Goal: Information Seeking & Learning: Find specific fact

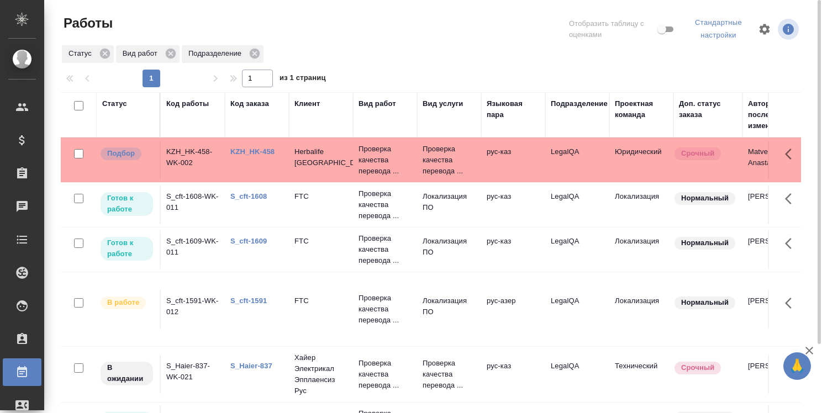
scroll to position [82, 0]
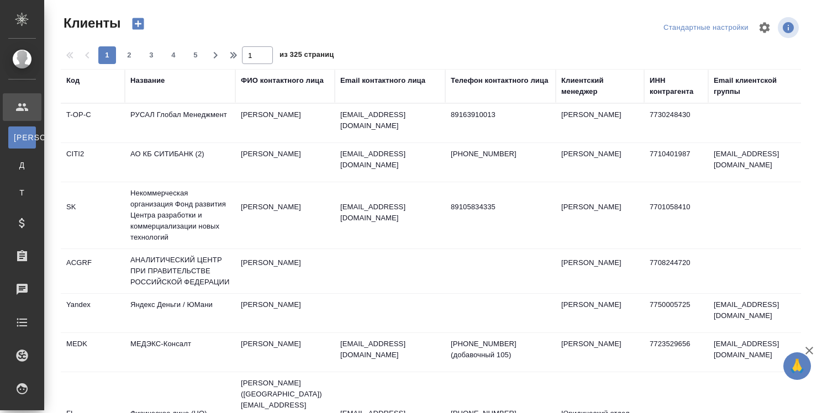
select select "RU"
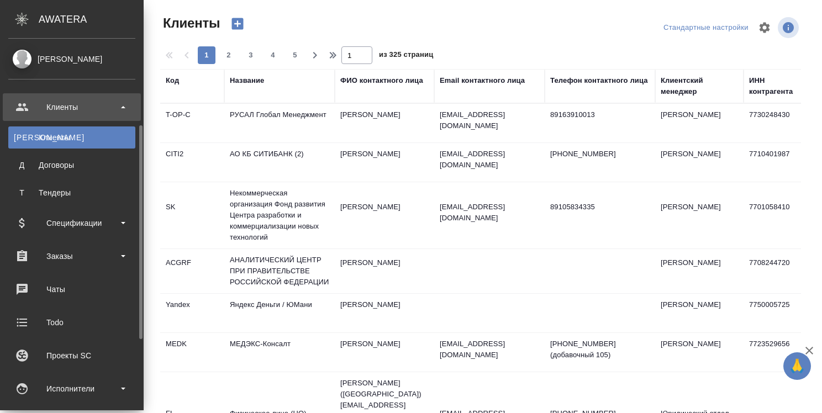
scroll to position [110, 0]
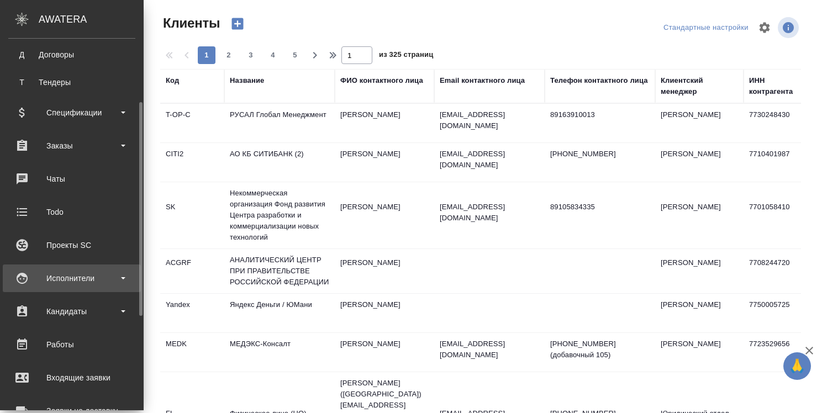
click at [80, 277] on div "Исполнители" at bounding box center [71, 278] width 127 height 17
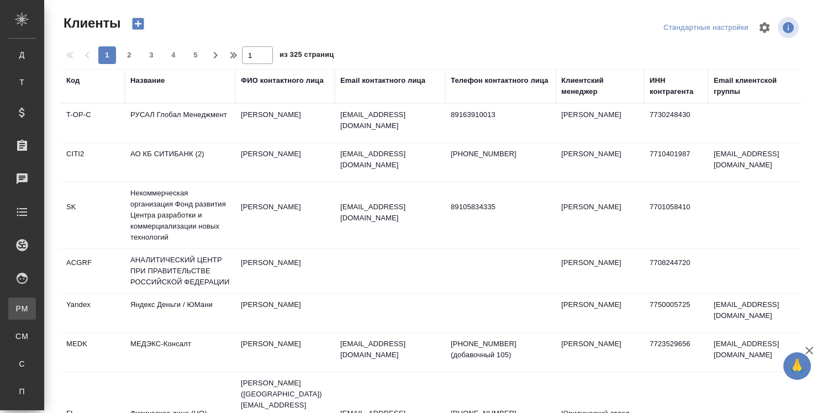
click at [17, 307] on div "Для PM/LQA" at bounding box center [8, 308] width 17 height 11
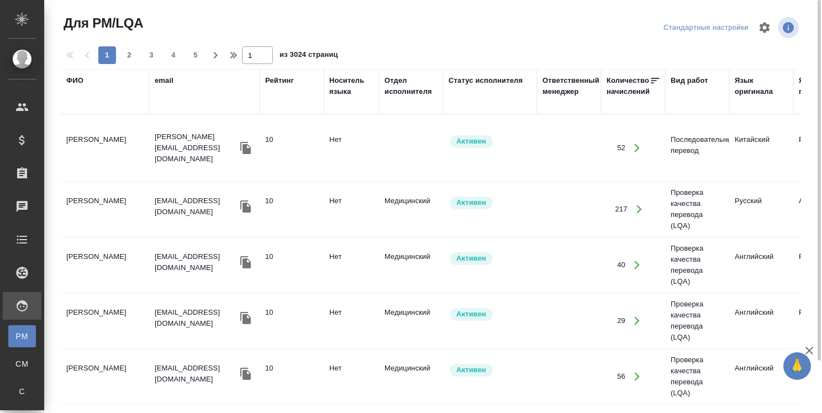
click at [81, 80] on div "ФИО" at bounding box center [74, 80] width 17 height 11
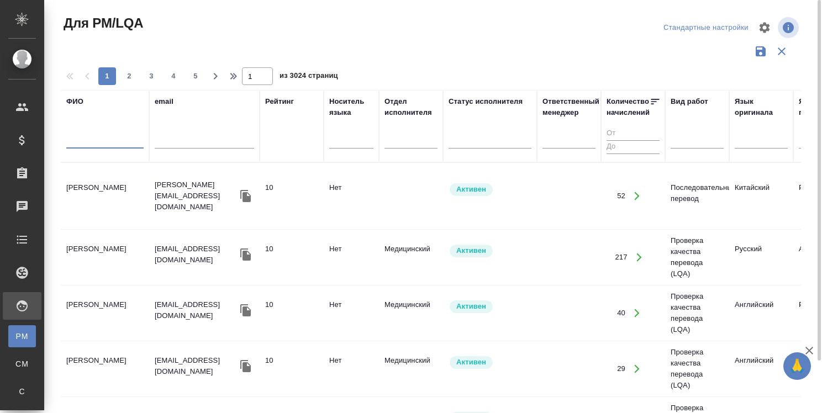
click at [97, 139] on input "text" at bounding box center [104, 142] width 77 height 14
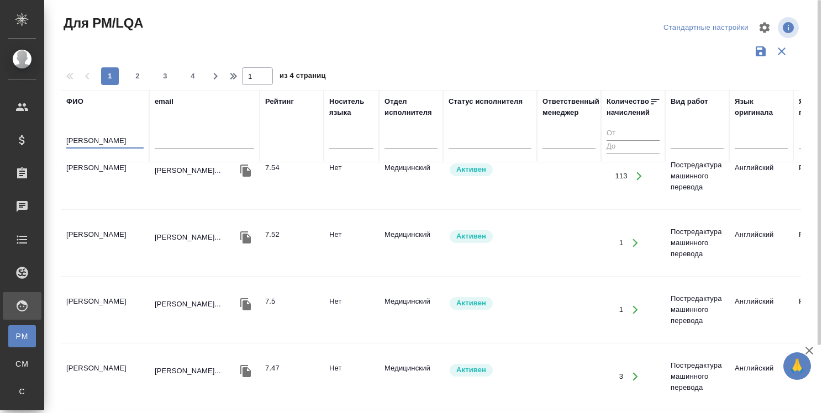
scroll to position [203, 0]
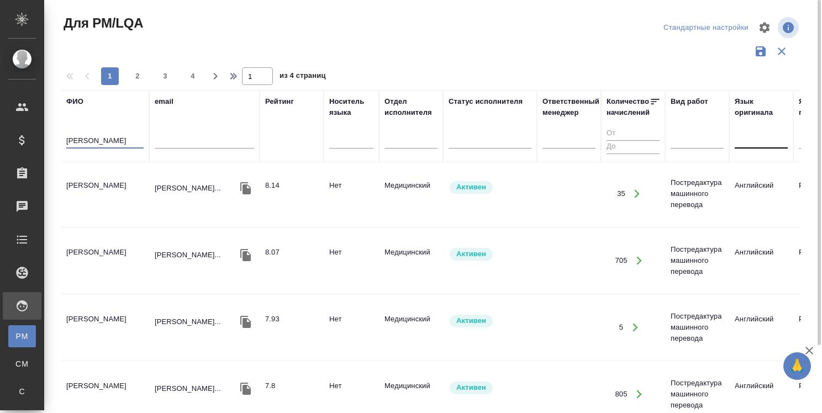
type input "[PERSON_NAME]"
click at [762, 145] on div at bounding box center [761, 138] width 53 height 16
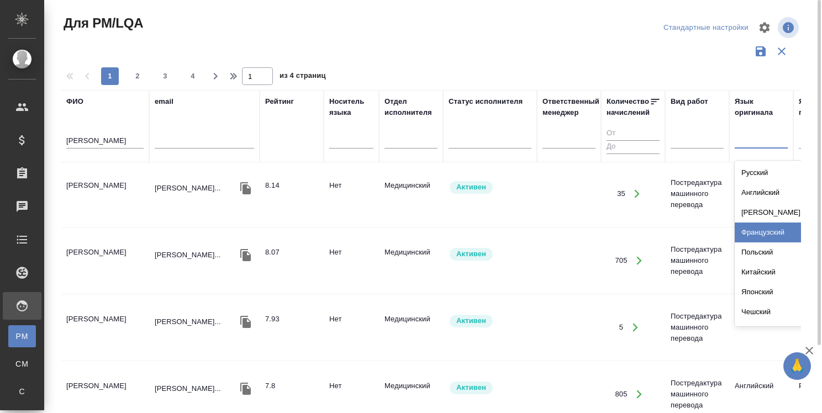
click at [754, 229] on div "Французский" at bounding box center [818, 233] width 166 height 20
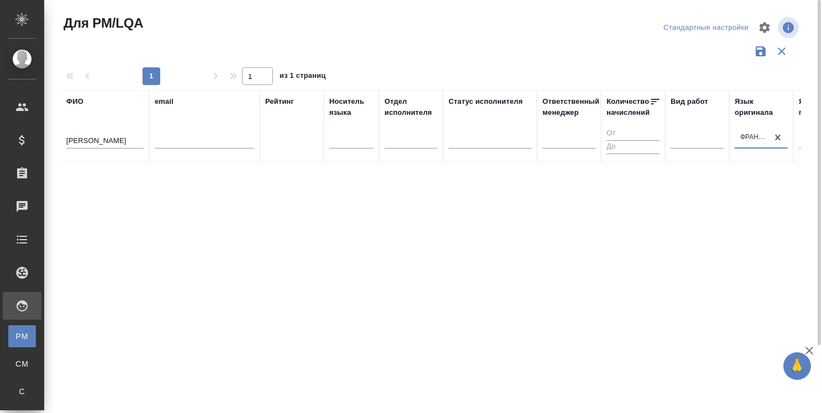
scroll to position [0, 0]
click at [86, 138] on input "[PERSON_NAME]" at bounding box center [104, 142] width 77 height 14
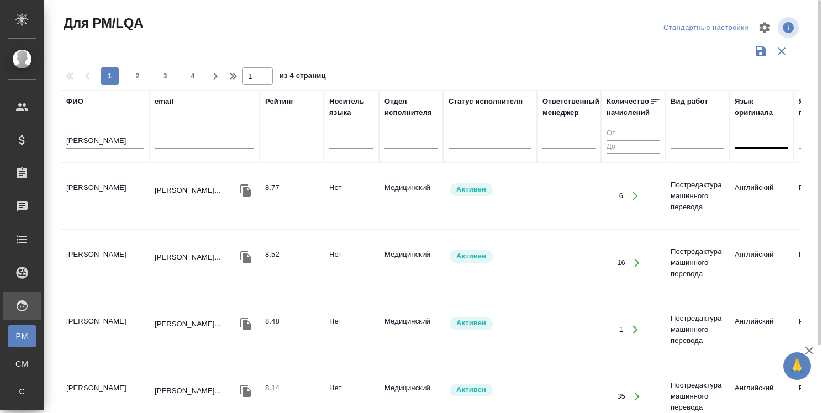
click at [105, 188] on td "[PERSON_NAME]" at bounding box center [105, 196] width 88 height 39
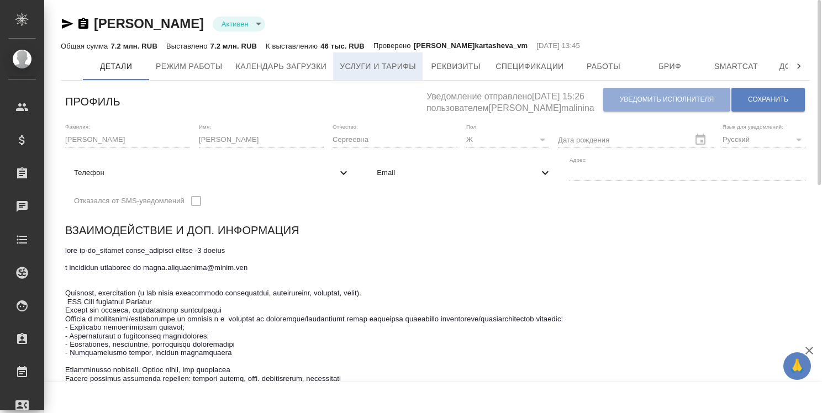
click at [393, 64] on span "Услуги и тарифы" at bounding box center [378, 67] width 76 height 14
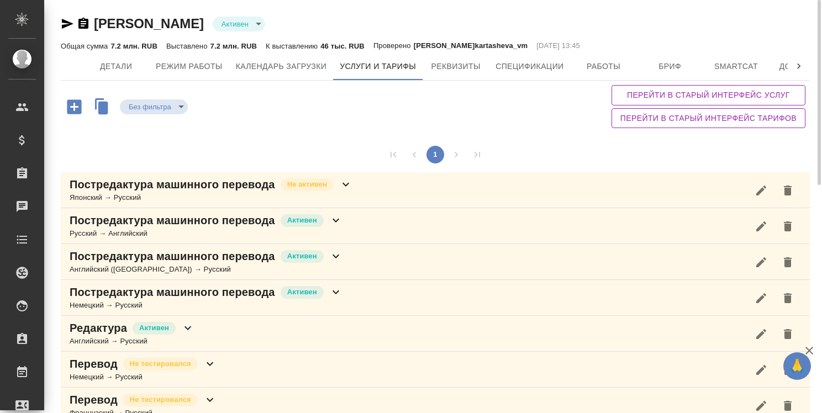
scroll to position [91, 0]
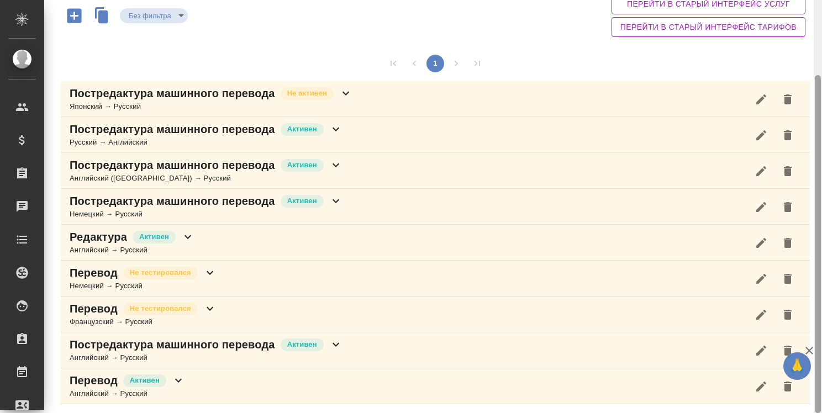
drag, startPoint x: 818, startPoint y: 263, endPoint x: 812, endPoint y: 300, distance: 38.0
click at [812, 300] on div "[PERSON_NAME] active Общая сумма 7.2 млн. RUB Выставлено 7.2 млн. RUB К выставл…" at bounding box center [433, 206] width 778 height 413
click at [209, 303] on icon at bounding box center [209, 308] width 13 height 13
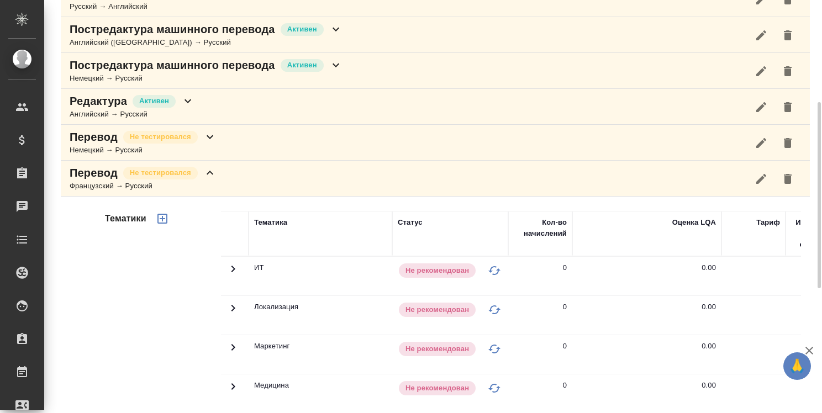
scroll to position [0, 0]
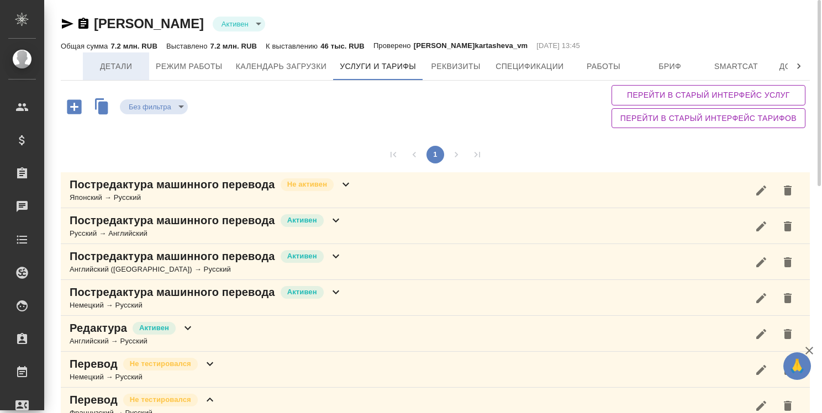
click at [118, 64] on span "Детали" at bounding box center [115, 67] width 53 height 14
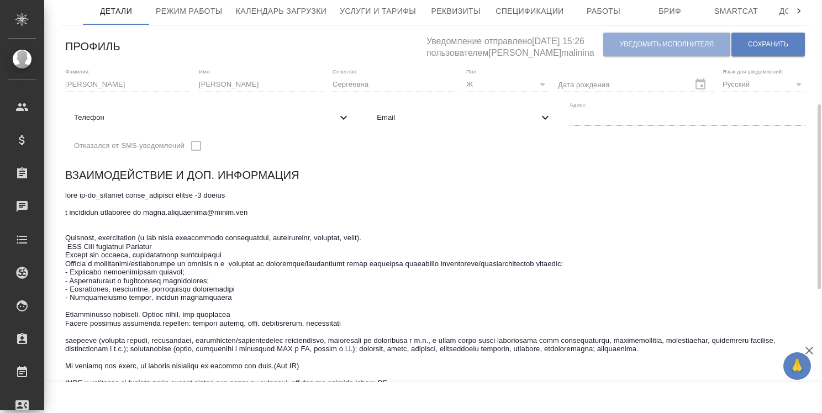
scroll to position [110, 0]
